Goal: Task Accomplishment & Management: Manage account settings

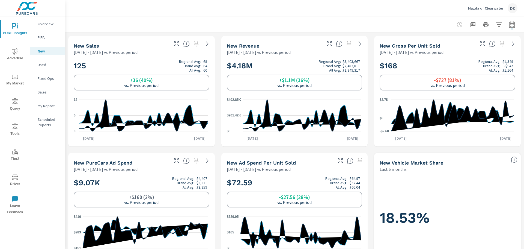
scroll to position [147, 0]
click at [483, 7] on p "Mazda of Clearwater" at bounding box center [485, 8] width 35 height 5
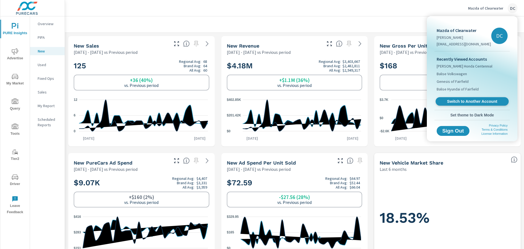
click at [451, 100] on span "Switch to Another Account" at bounding box center [472, 101] width 67 height 5
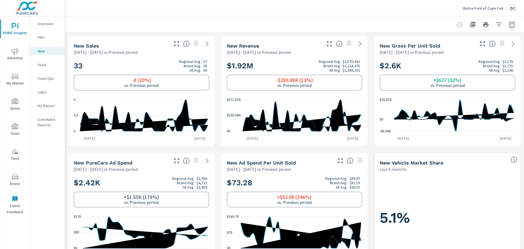
scroll to position [0, 0]
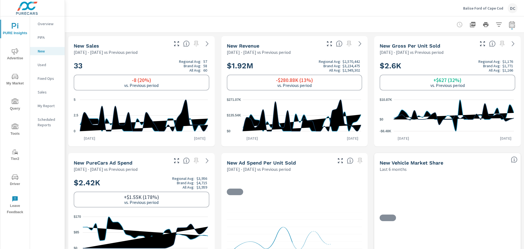
click at [46, 23] on p "Overview" at bounding box center [49, 23] width 23 height 5
